Goal: Contribute content

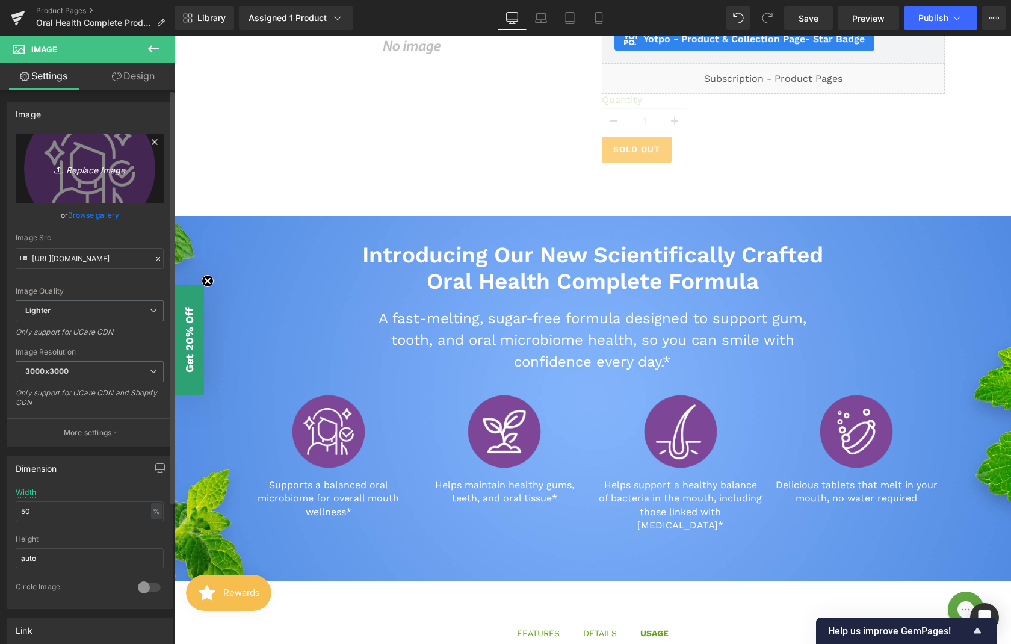
click at [96, 168] on icon "Replace Image" at bounding box center [90, 168] width 96 height 15
type input "C:\fakepath\Oral Health Icons-01.png"
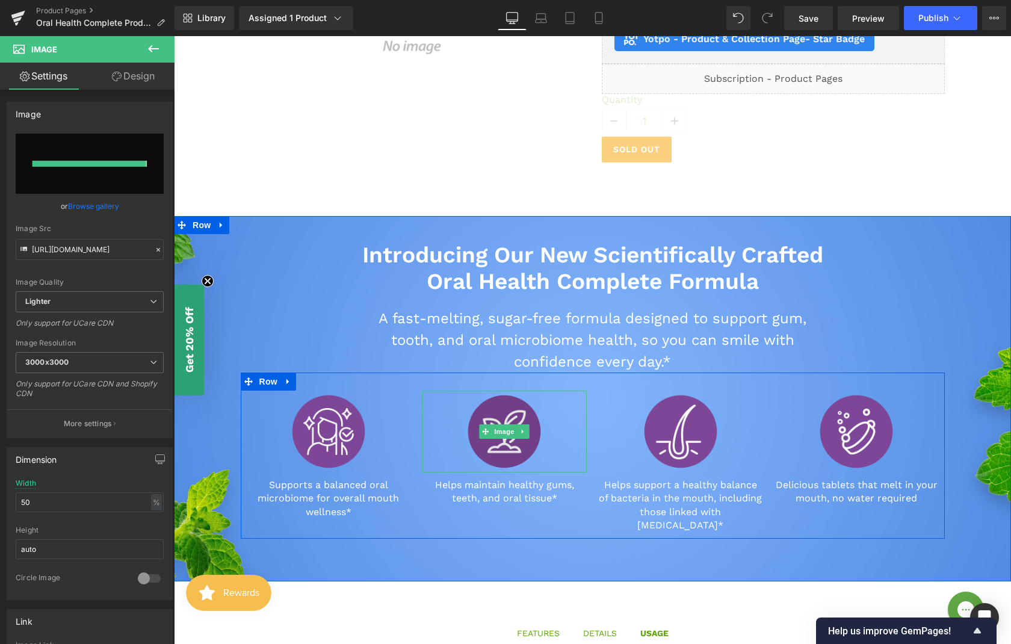
type input "[URL][DOMAIN_NAME]"
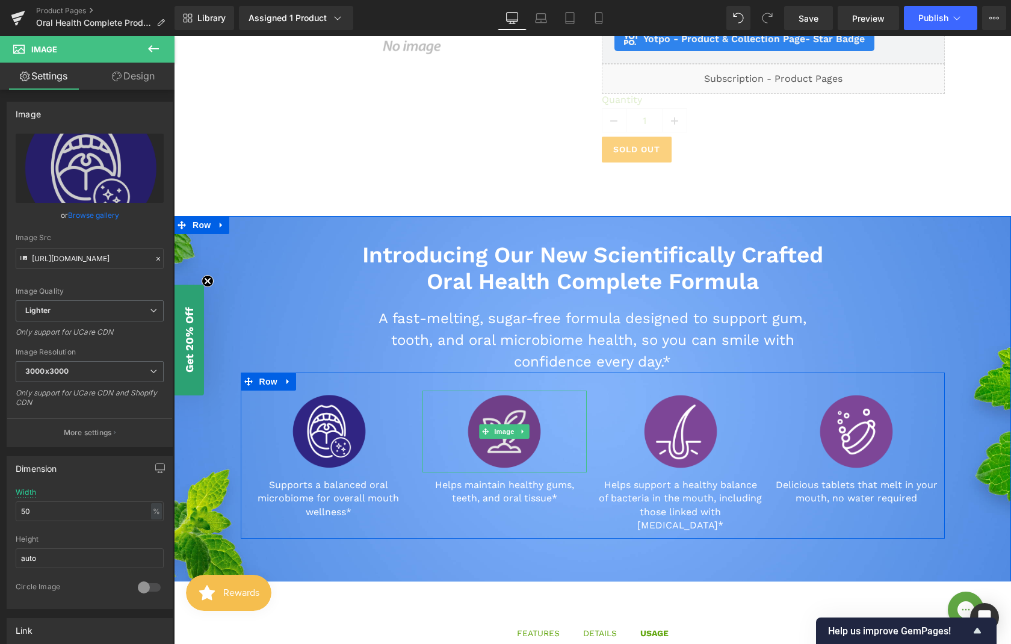
click at [492, 409] on img at bounding box center [504, 431] width 82 height 82
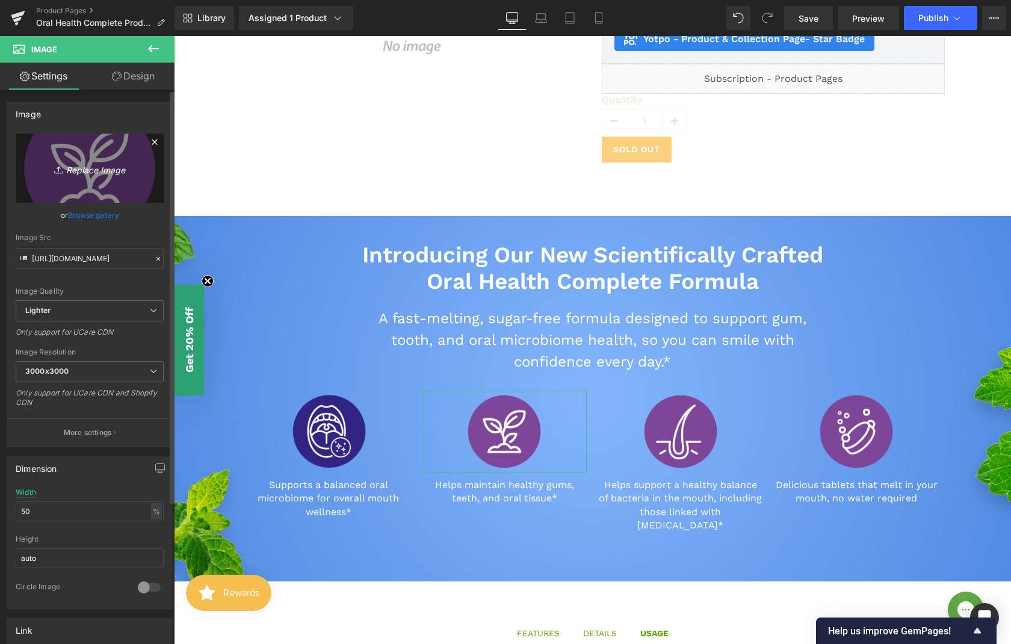
click at [90, 171] on icon "Replace Image" at bounding box center [90, 168] width 96 height 15
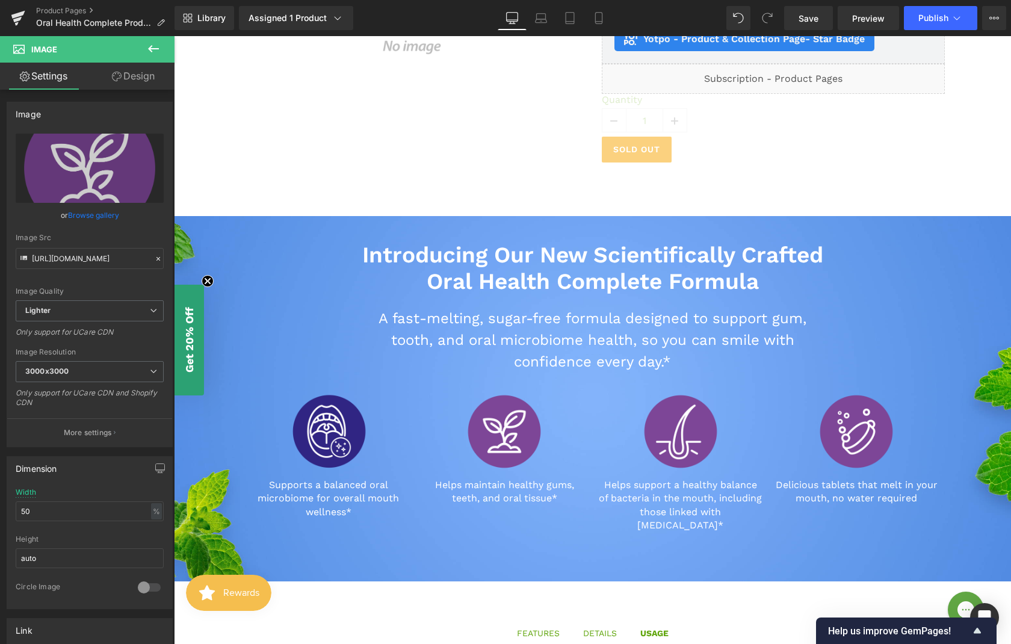
type input "C:\fakepath\Oral Health Icons.png"
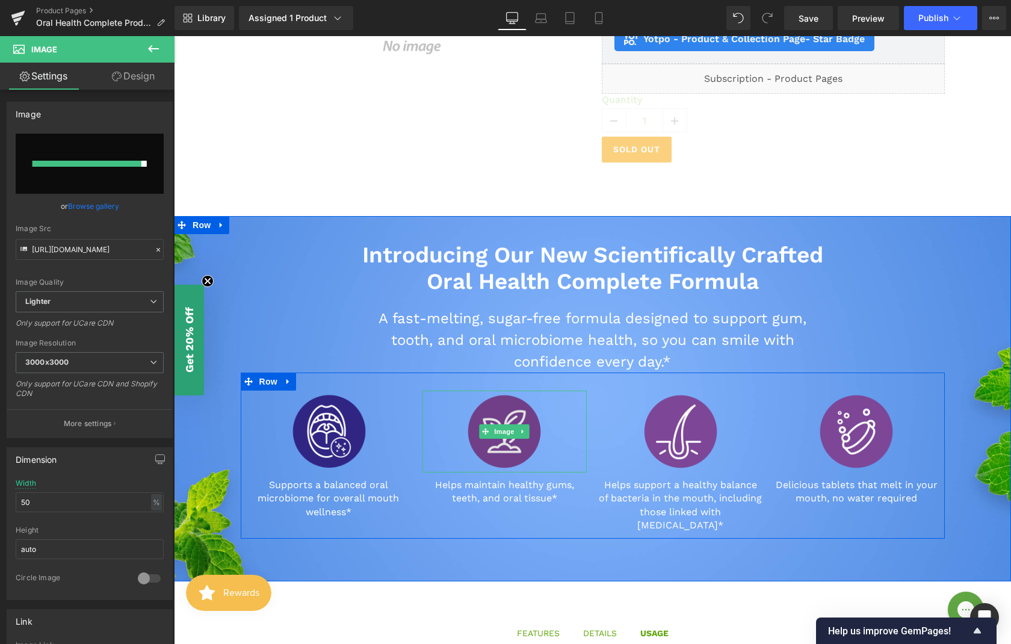
type input "[URL][DOMAIN_NAME]"
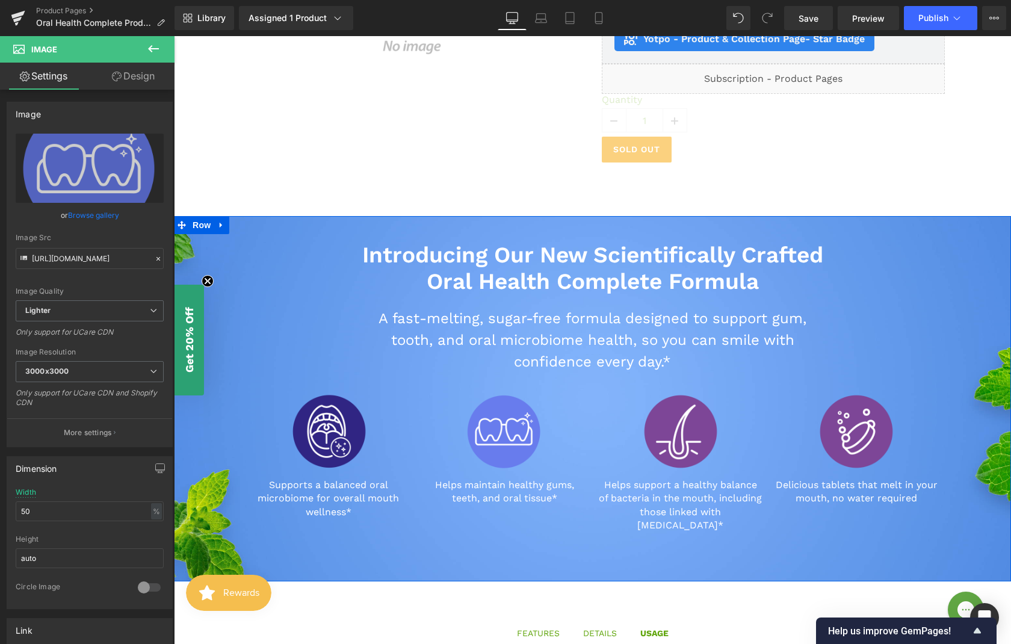
click at [632, 546] on div "Introducing Our New Scientifically Crafted Oral Health Complete Formula Heading…" at bounding box center [592, 398] width 837 height 365
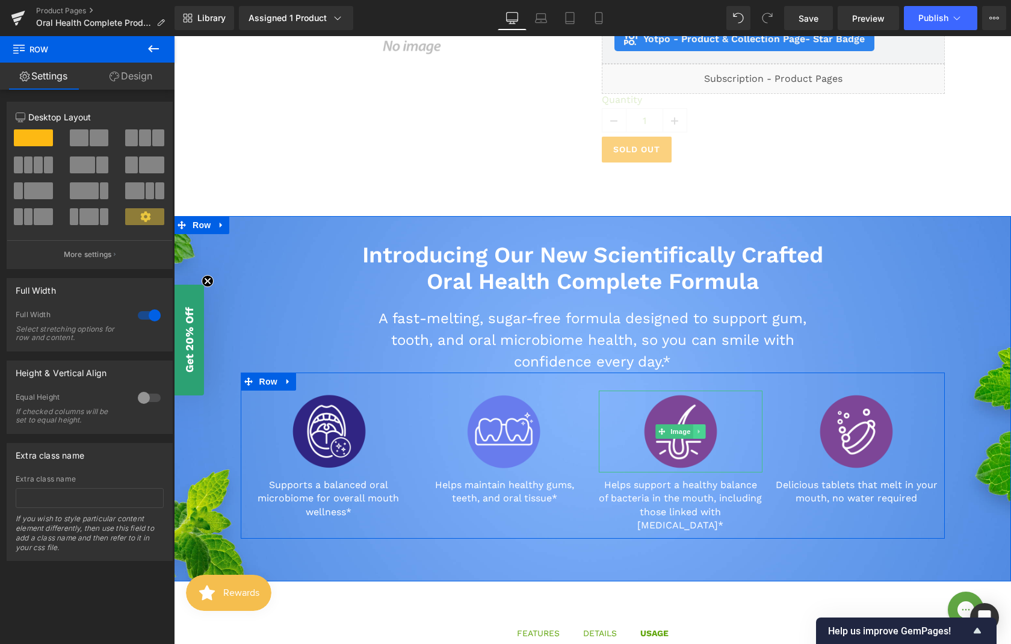
click at [694, 424] on link at bounding box center [699, 431] width 13 height 14
click at [683, 395] on img at bounding box center [681, 431] width 82 height 82
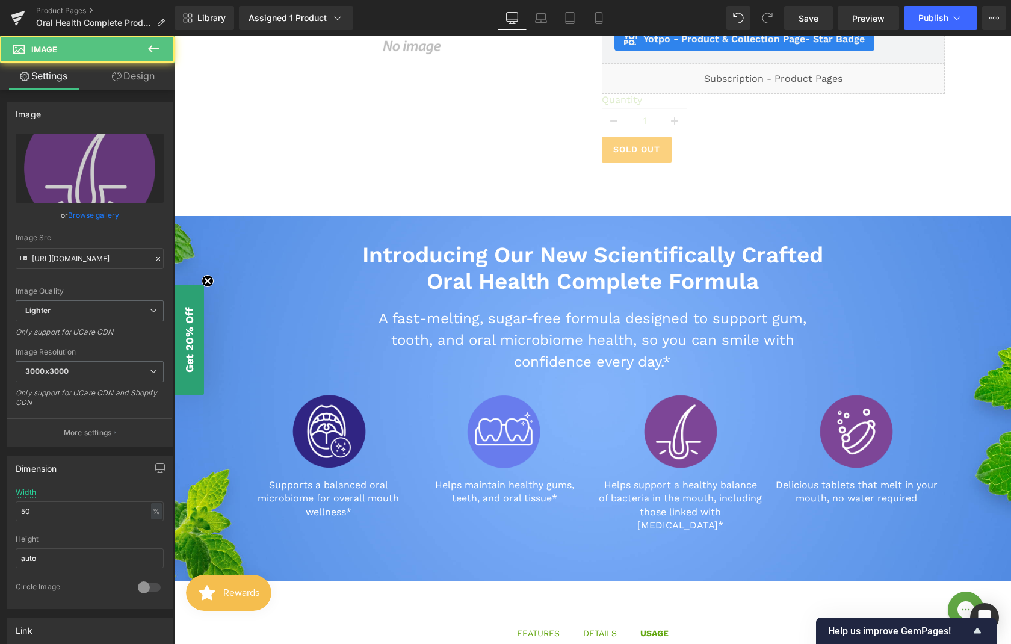
click at [731, 191] on div "Sale Off (P) Image EZ Melts Oral Health Complete Tablets (Peppermint) 60 ct (P)…" at bounding box center [592, 39] width 837 height 354
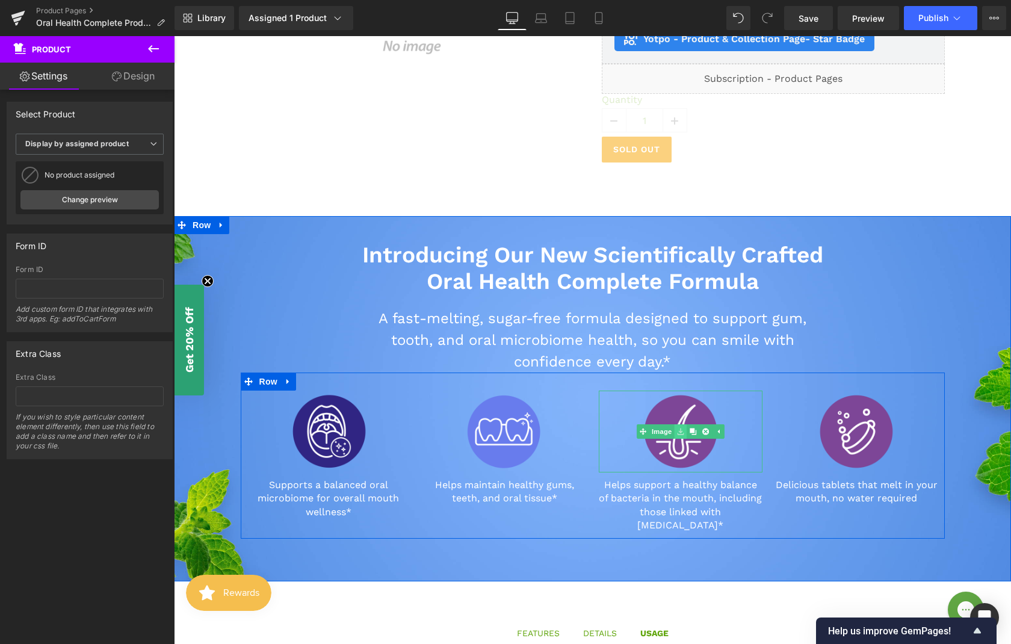
click at [677, 430] on icon at bounding box center [680, 431] width 7 height 7
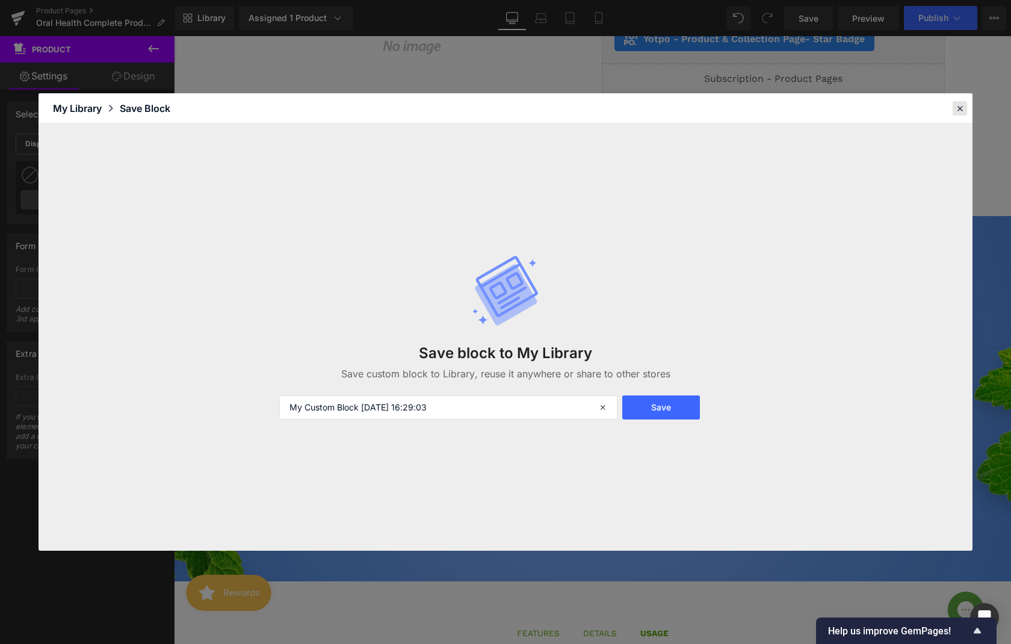
click at [955, 110] on icon at bounding box center [959, 108] width 11 height 11
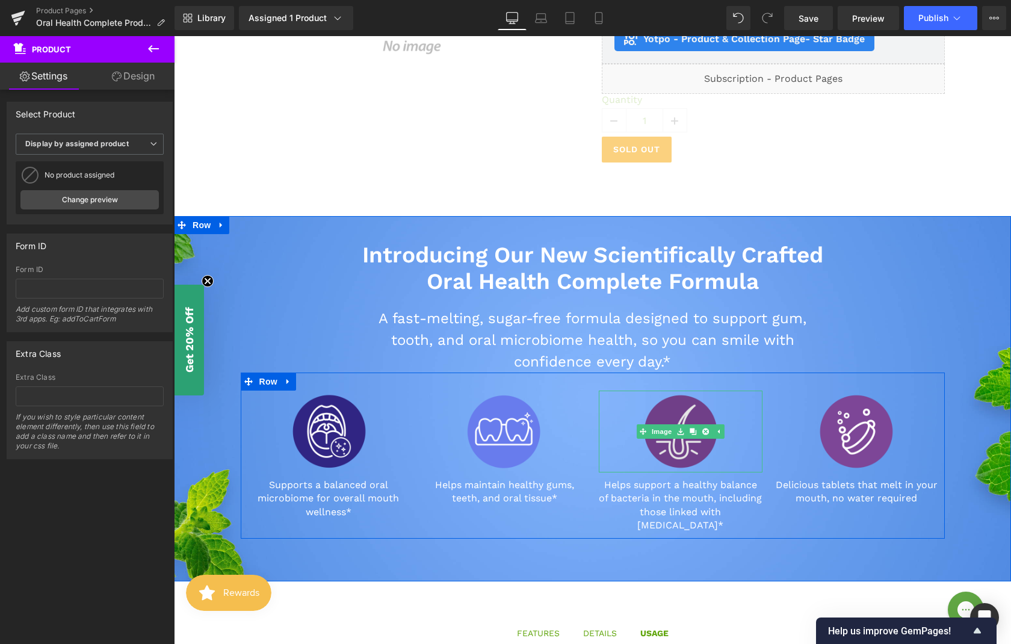
click at [671, 409] on img at bounding box center [681, 431] width 82 height 82
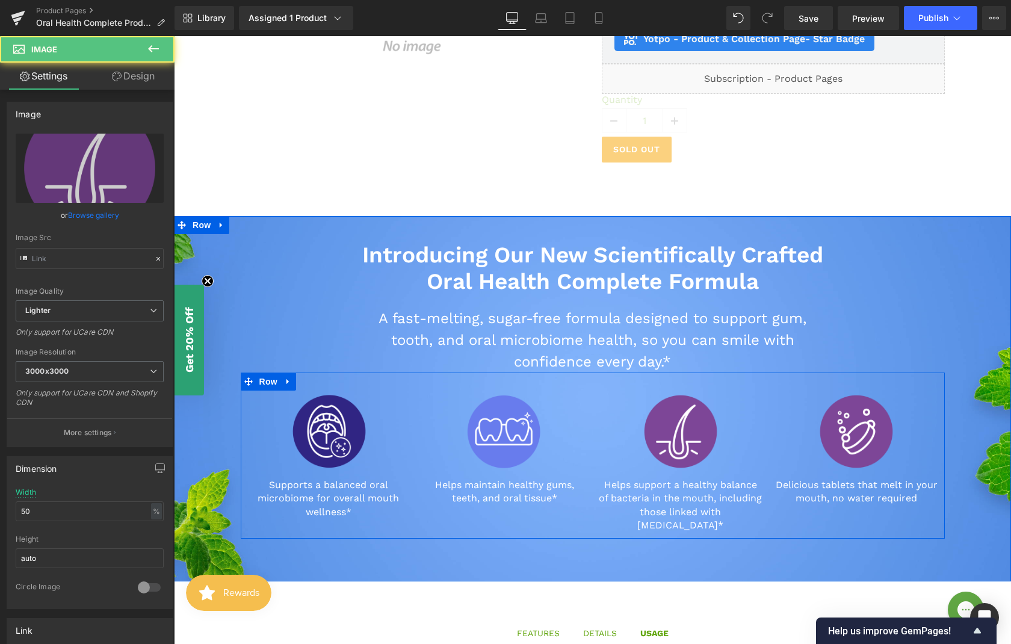
type input "[URL][DOMAIN_NAME]"
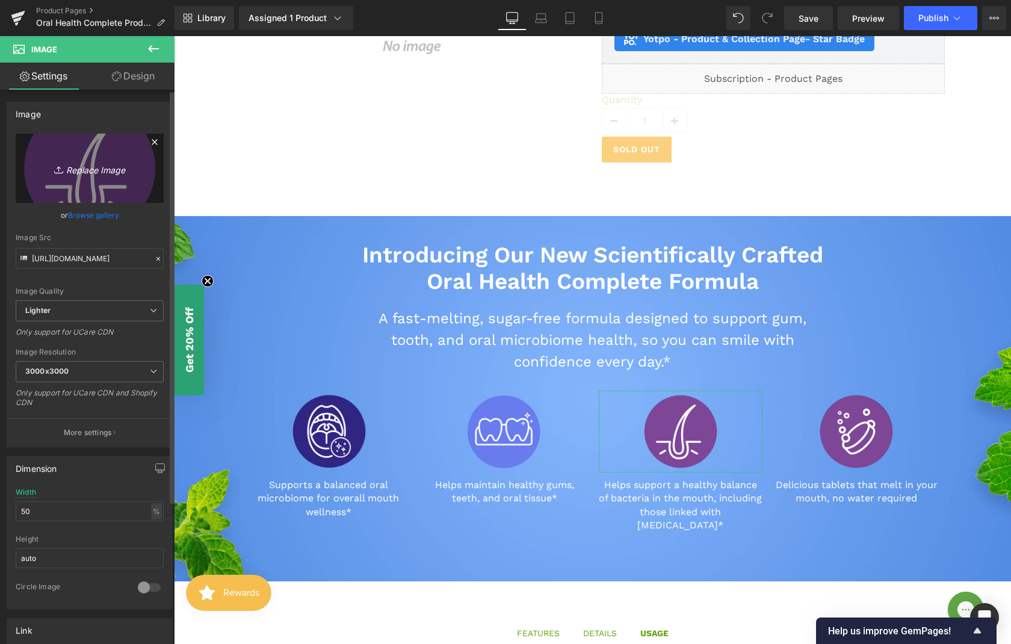
click at [91, 173] on icon "Replace Image" at bounding box center [90, 168] width 96 height 15
type input "C:\fakepath\Oral Health Icons-03.png"
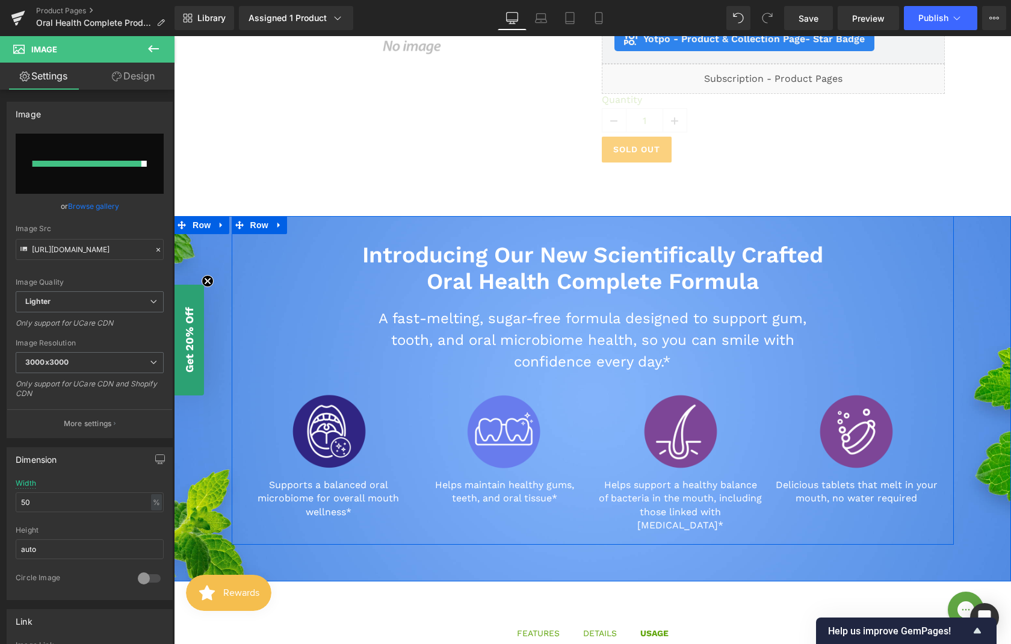
type input "[URL][DOMAIN_NAME]"
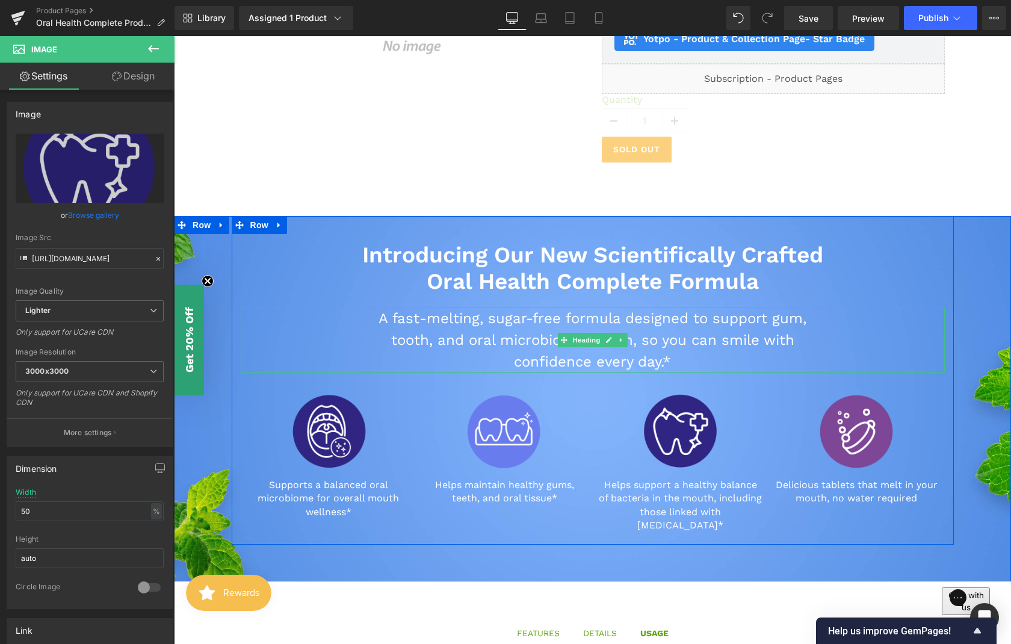
click at [389, 336] on h3 "A fast-melting, sugar-free formula designed to support gum, tooth, and oral mic…" at bounding box center [592, 339] width 463 height 65
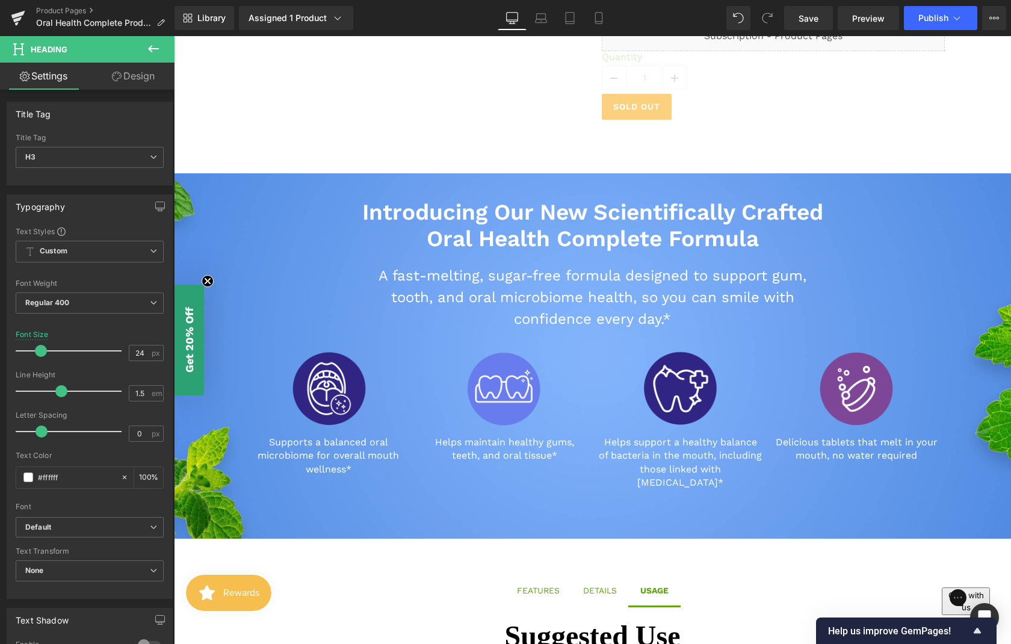
scroll to position [345, 0]
